Goal: Information Seeking & Learning: Compare options

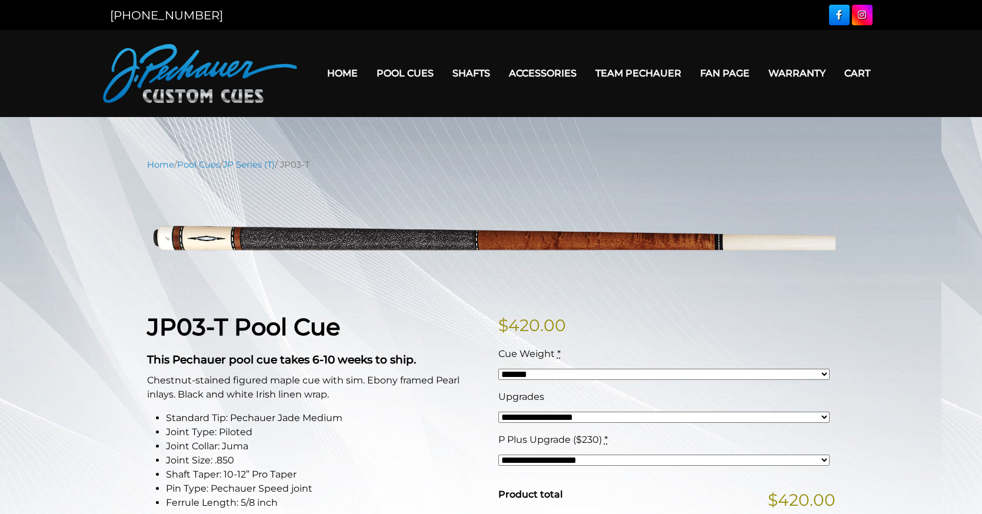
select select "*****"
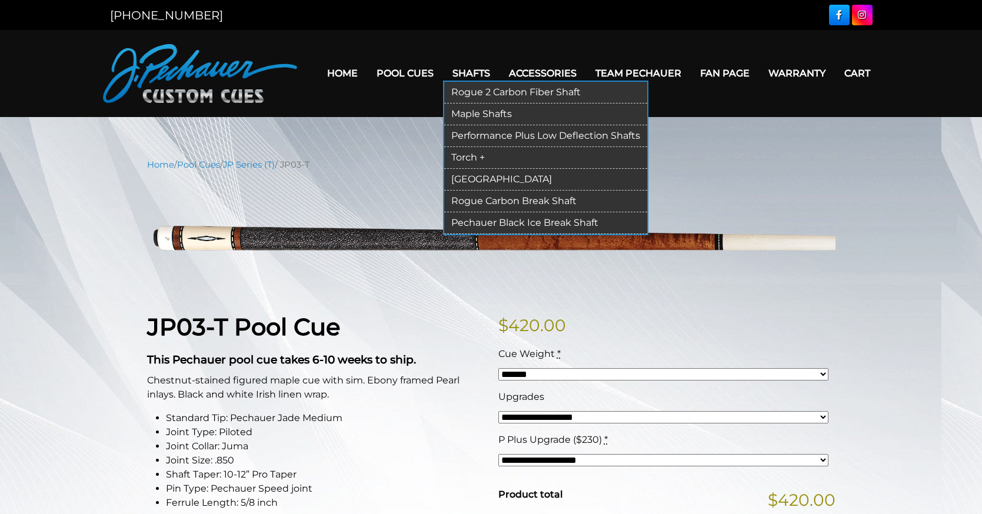
click at [499, 131] on link "Performance Plus Low Deflection Shafts" at bounding box center [545, 136] width 203 height 22
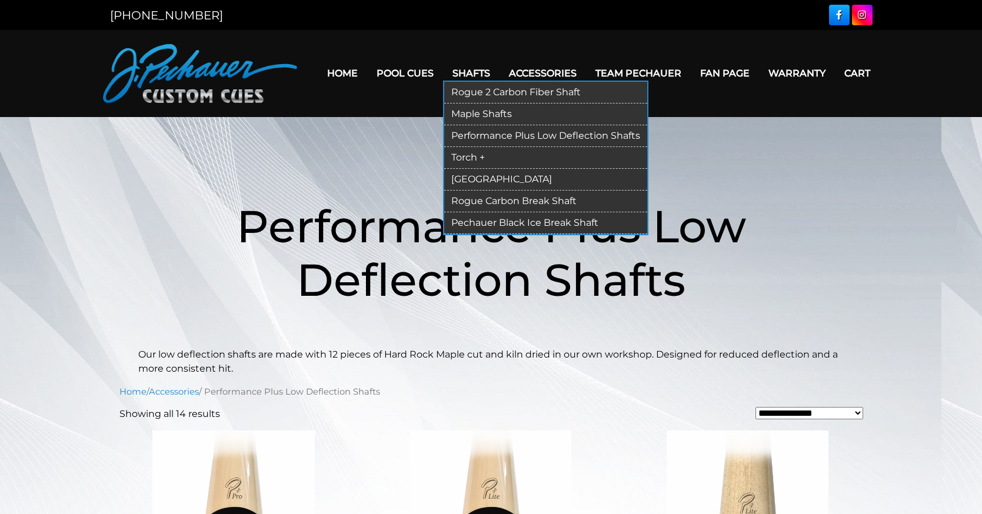
click at [494, 107] on link "Maple Shafts" at bounding box center [545, 115] width 203 height 22
click at [490, 157] on link "Torch +" at bounding box center [545, 158] width 203 height 22
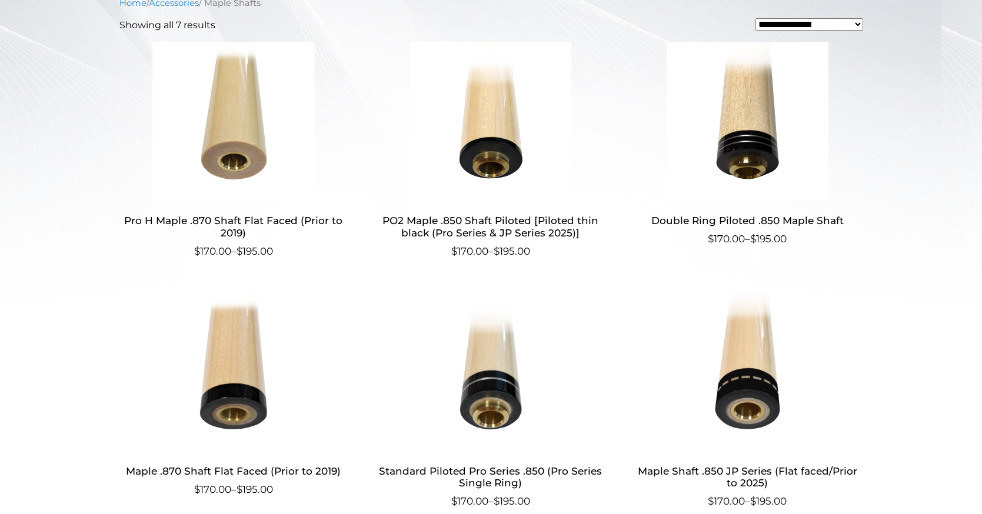
scroll to position [374, 0]
click at [744, 231] on h2 "Double Ring Piloted .850 Maple Shaft" at bounding box center [747, 220] width 229 height 22
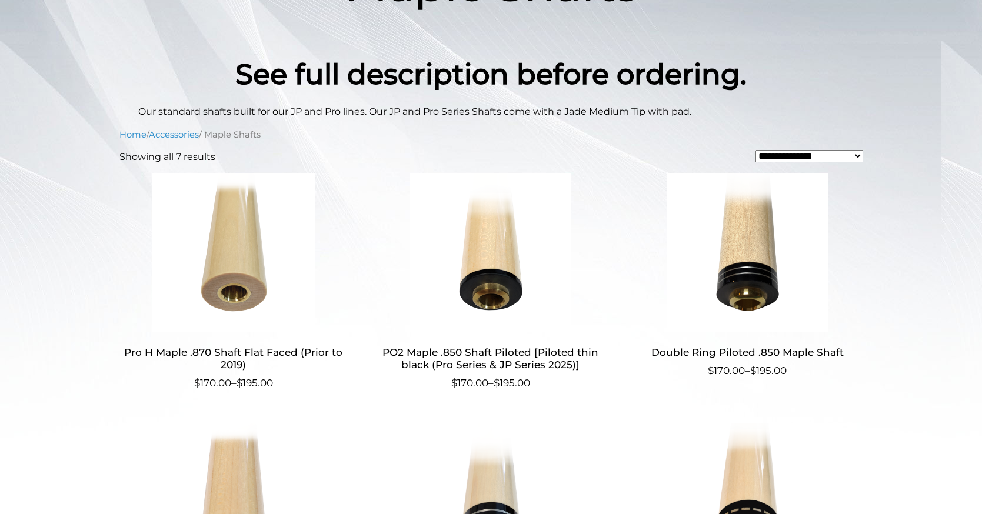
scroll to position [147, 0]
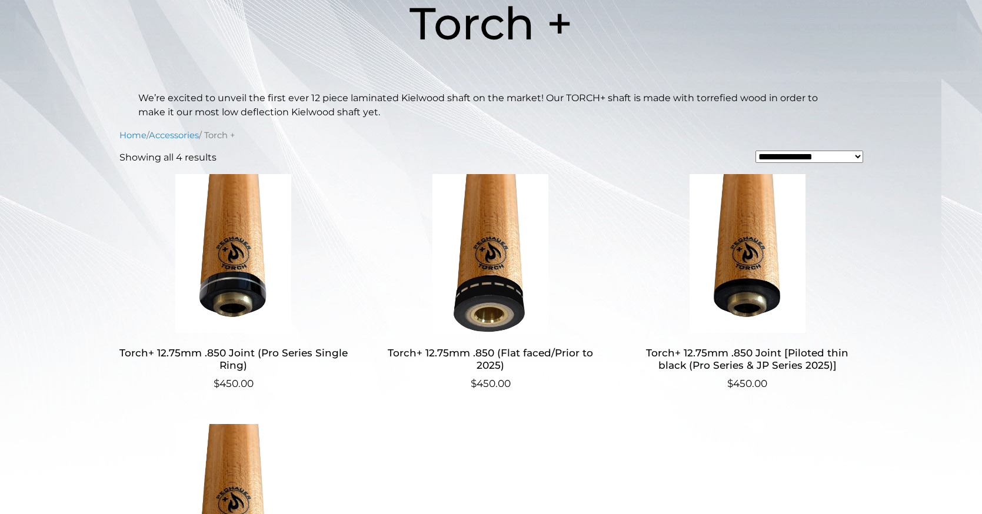
scroll to position [205, 0]
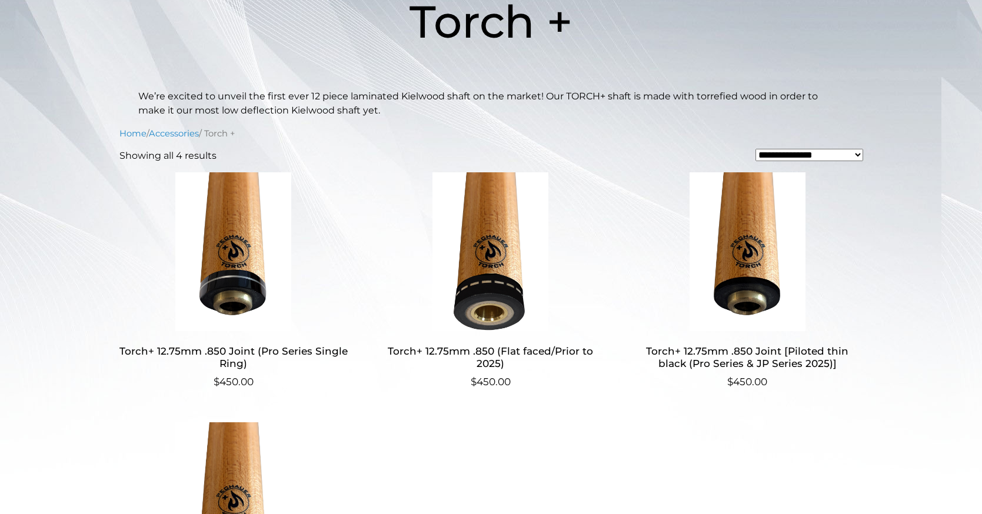
click at [497, 298] on img at bounding box center [490, 251] width 229 height 159
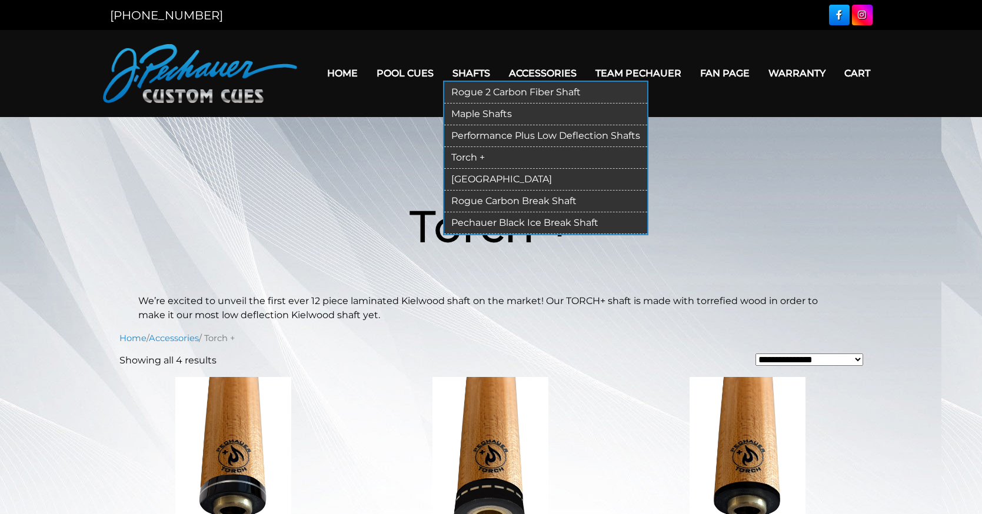
scroll to position [0, 0]
click at [495, 181] on link "[GEOGRAPHIC_DATA]" at bounding box center [545, 180] width 203 height 22
click at [477, 181] on link "[GEOGRAPHIC_DATA]" at bounding box center [545, 180] width 203 height 22
click at [473, 181] on link "[GEOGRAPHIC_DATA]" at bounding box center [545, 180] width 203 height 22
click at [478, 178] on link "[GEOGRAPHIC_DATA]" at bounding box center [545, 180] width 203 height 22
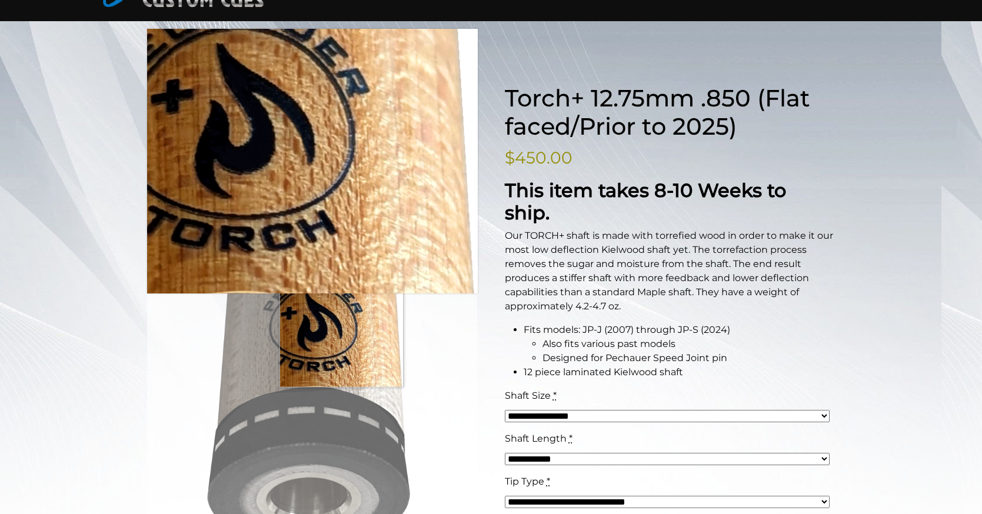
scroll to position [97, 0]
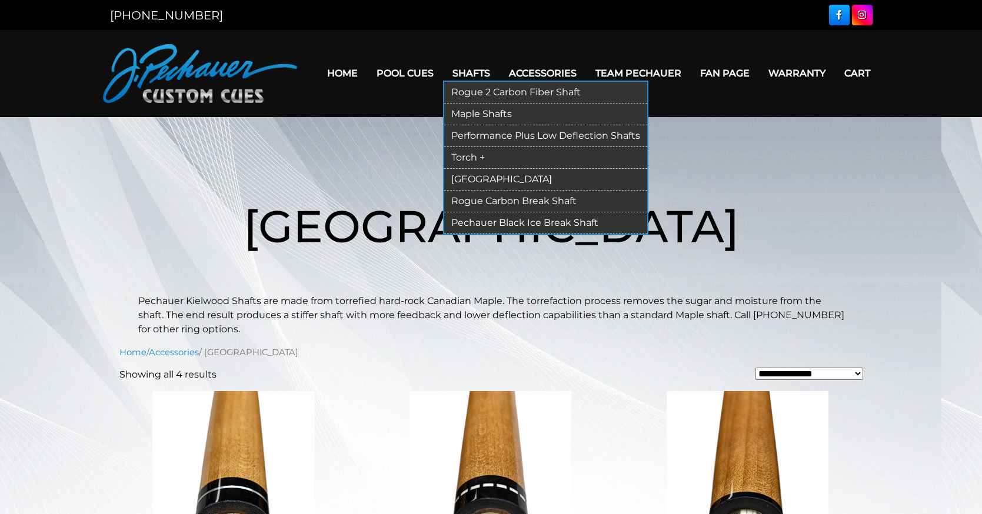
click at [497, 208] on link "Rogue Carbon Break Shaft" at bounding box center [545, 202] width 203 height 22
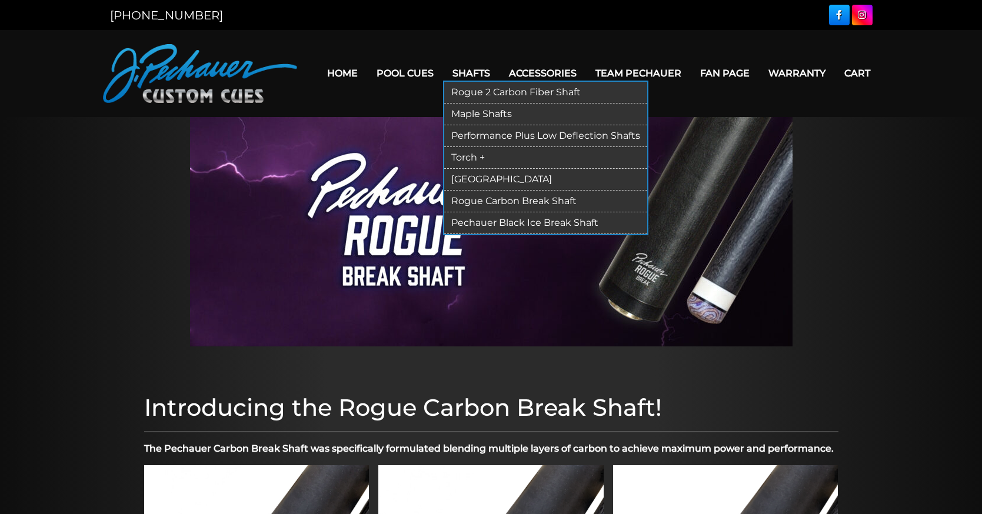
click at [500, 84] on link "Rogue 2 Carbon Fiber Shaft" at bounding box center [545, 93] width 203 height 22
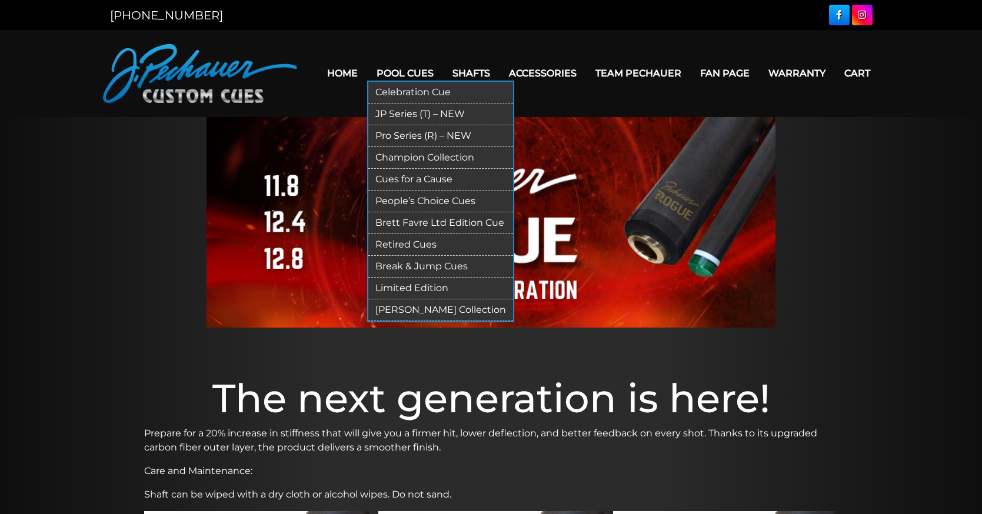
click at [413, 108] on link "JP Series (T) – NEW" at bounding box center [440, 115] width 145 height 22
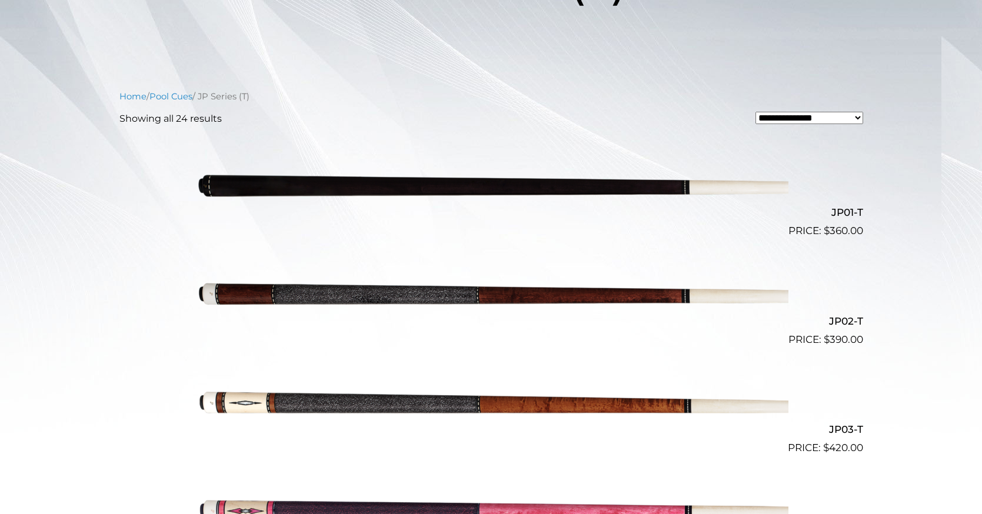
scroll to position [251, 0]
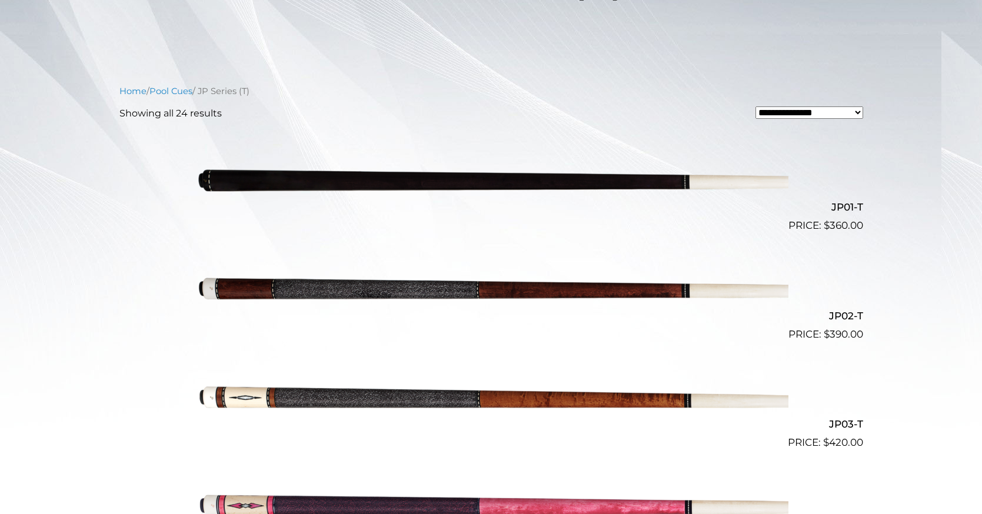
click at [377, 304] on img at bounding box center [491, 287] width 594 height 99
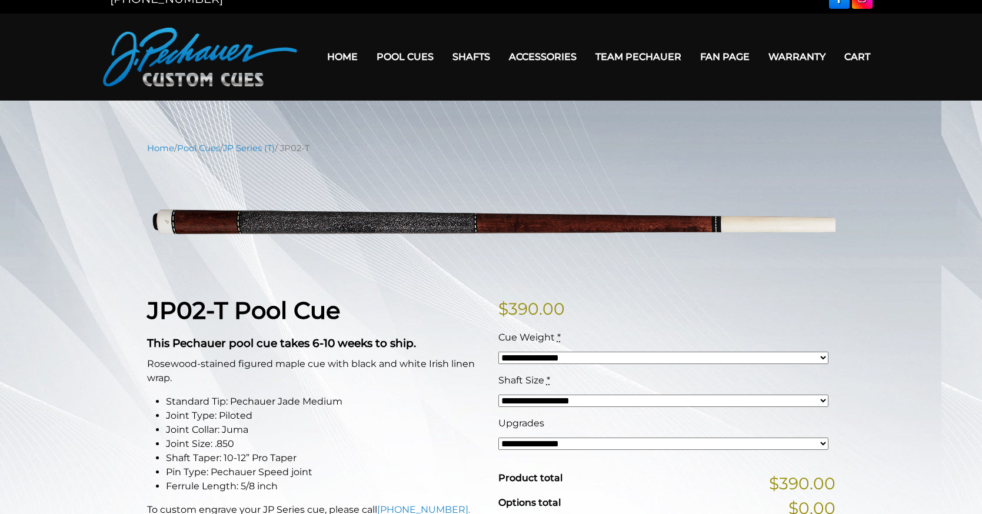
scroll to position [4, 0]
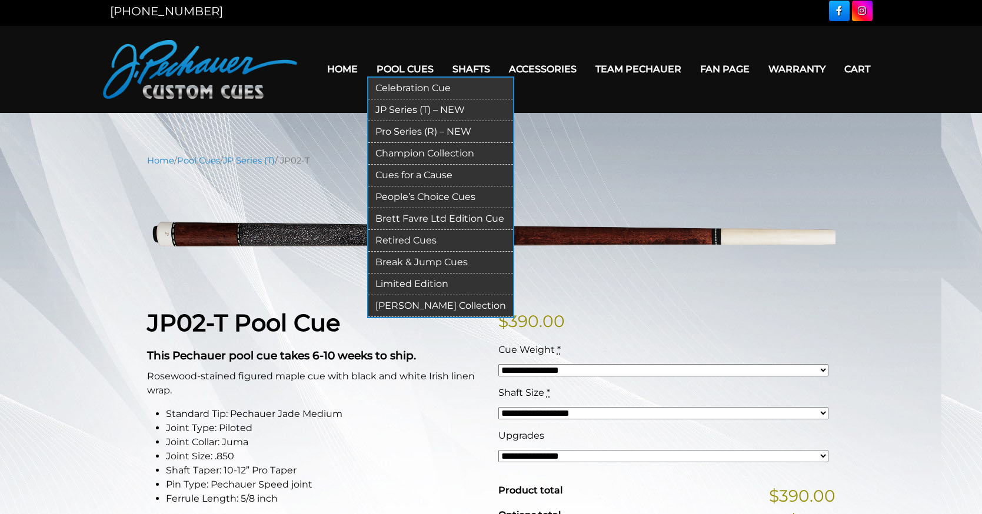
click at [415, 129] on link "Pro Series (R) – NEW" at bounding box center [440, 132] width 145 height 22
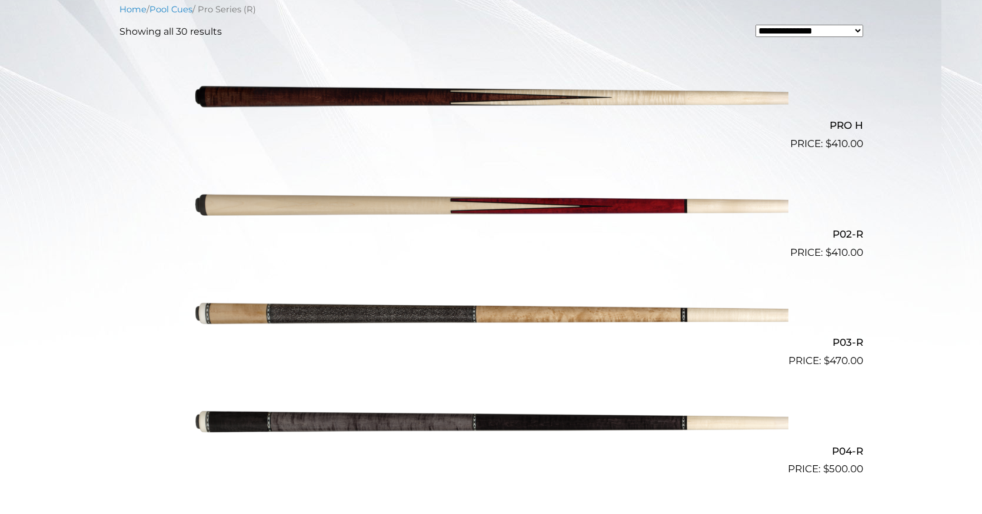
scroll to position [436, 0]
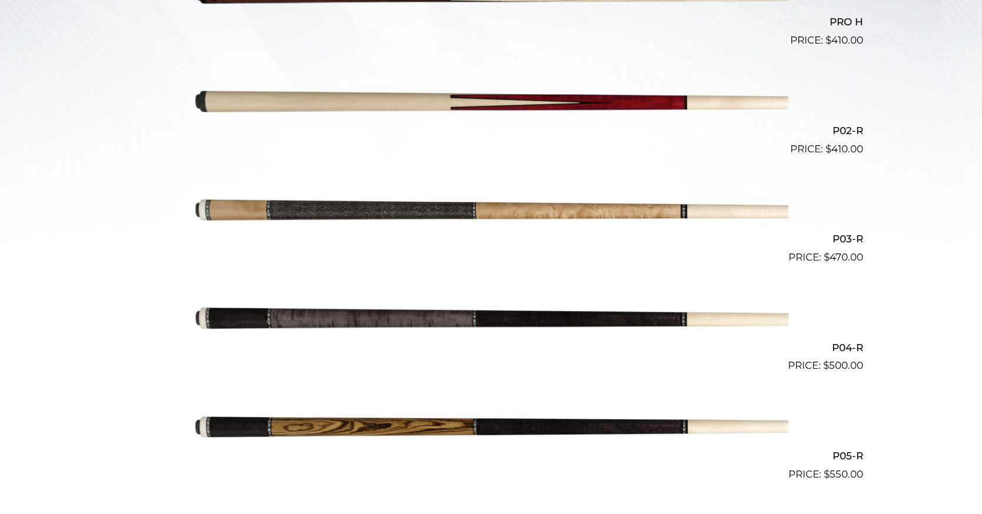
click at [478, 224] on img at bounding box center [491, 211] width 594 height 99
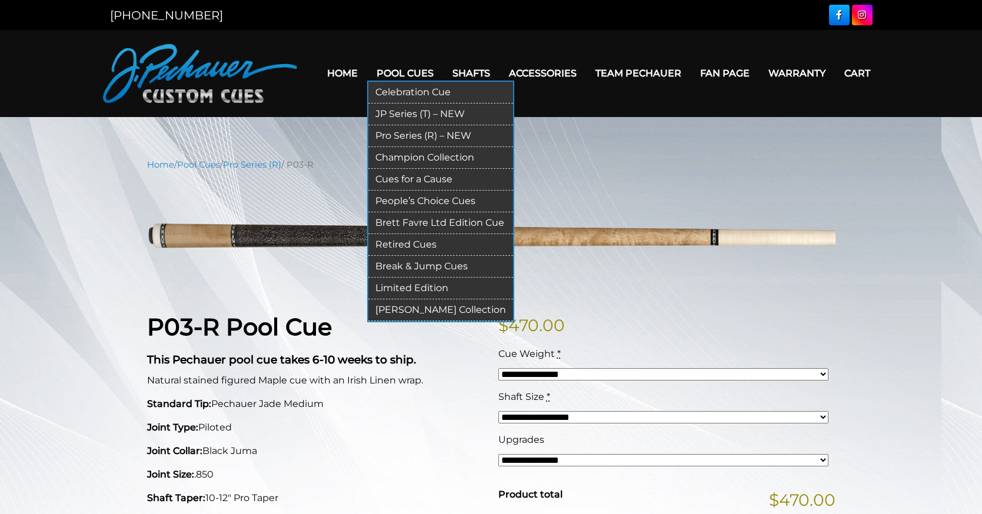
click at [444, 157] on link "Champion Collection" at bounding box center [440, 158] width 145 height 22
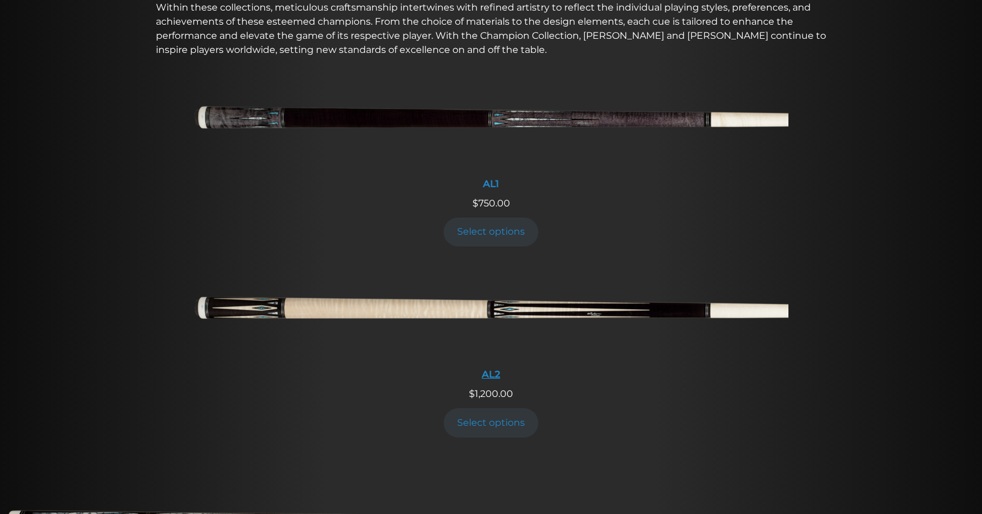
scroll to position [468, 0]
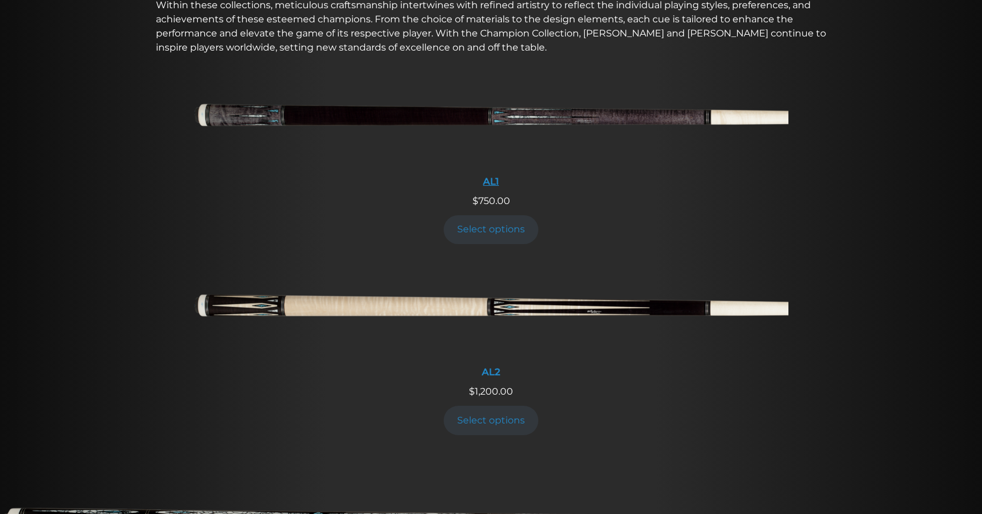
click at [490, 187] on div "AL1" at bounding box center [491, 181] width 594 height 11
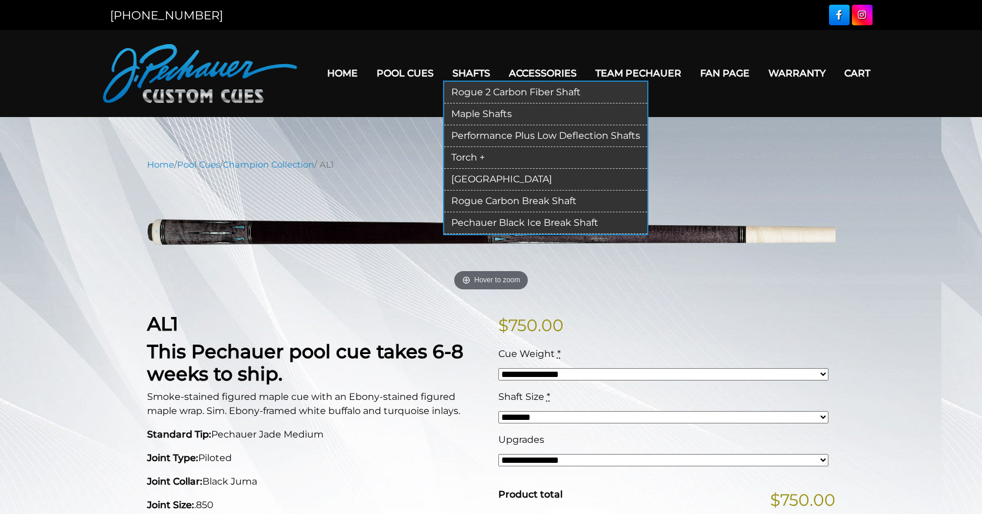
click at [495, 133] on link "Performance Plus Low Deflection Shafts" at bounding box center [545, 136] width 203 height 22
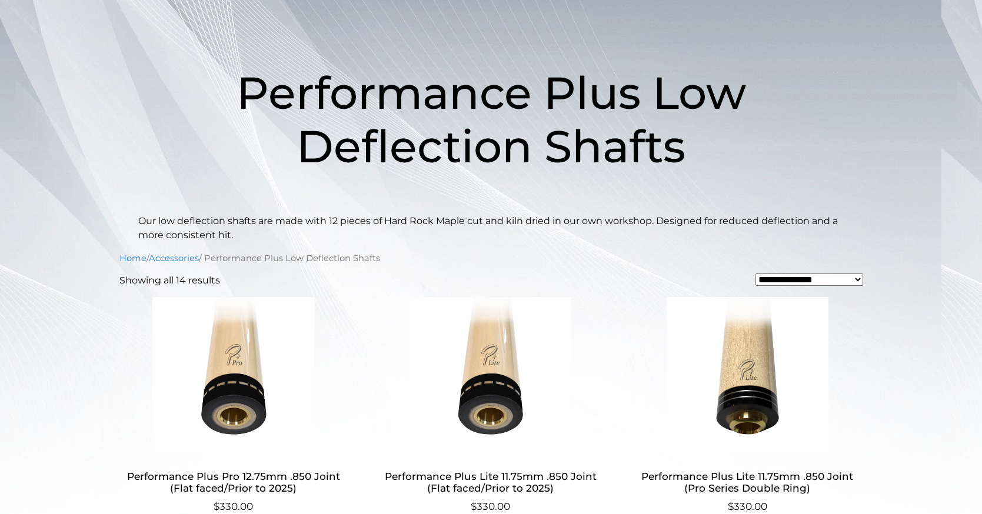
scroll to position [82, 0]
